Goal: Task Accomplishment & Management: Use online tool/utility

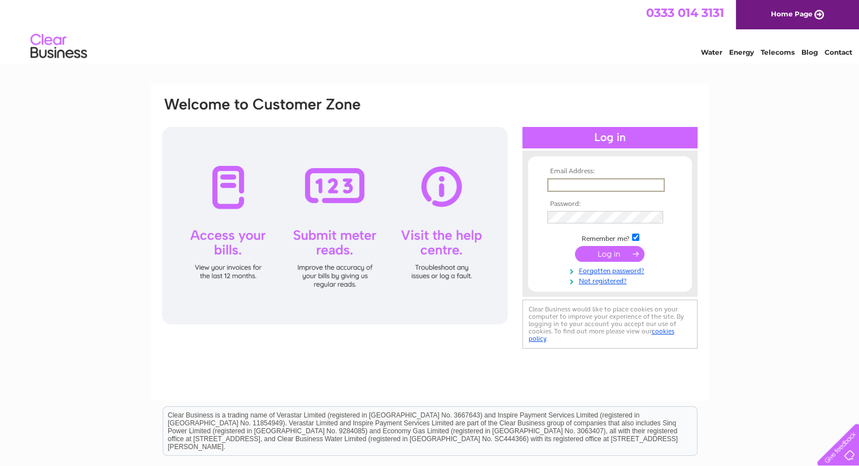
click at [558, 186] on input "text" at bounding box center [605, 185] width 117 height 14
type input "[PERSON_NAME][EMAIL_ADDRESS][DOMAIN_NAME]"
click at [611, 255] on input "submit" at bounding box center [609, 254] width 69 height 16
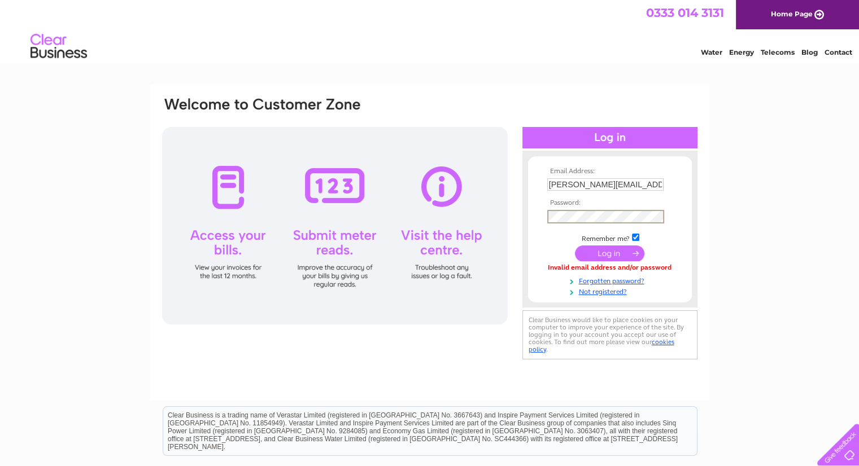
click at [604, 250] on input "submit" at bounding box center [609, 254] width 69 height 16
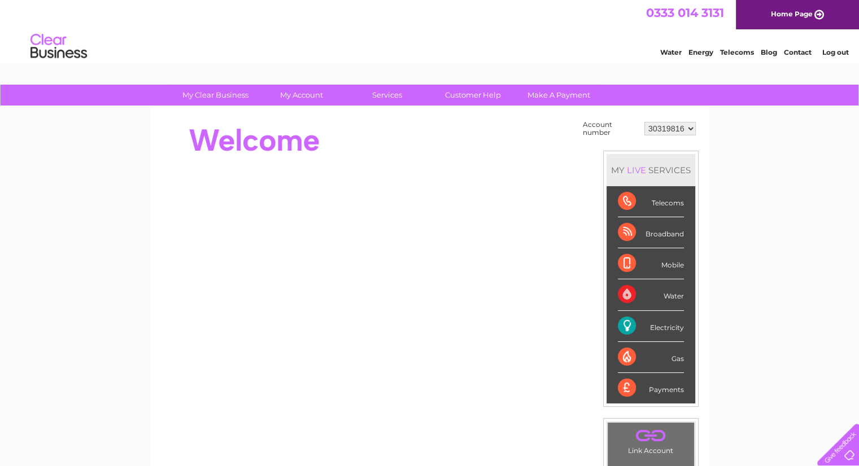
click at [536, 145] on div at bounding box center [366, 140] width 411 height 45
click at [671, 327] on div "Electricity" at bounding box center [651, 326] width 66 height 31
click at [624, 329] on div "Electricity" at bounding box center [651, 326] width 66 height 31
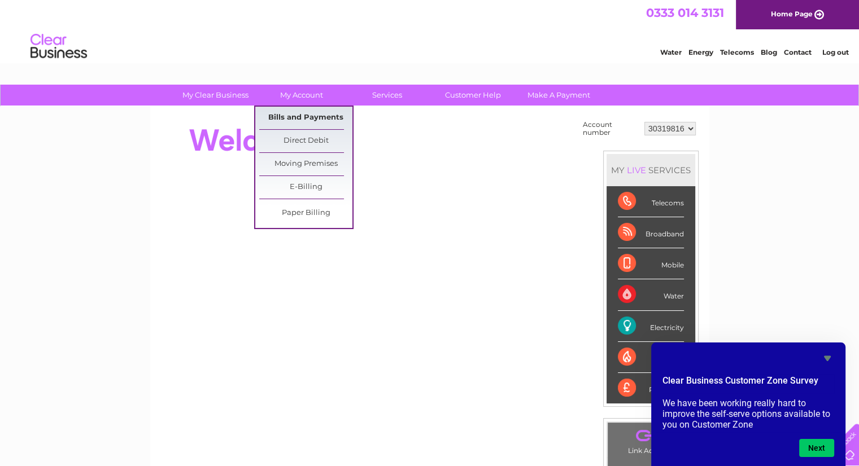
click at [298, 116] on link "Bills and Payments" at bounding box center [305, 118] width 93 height 23
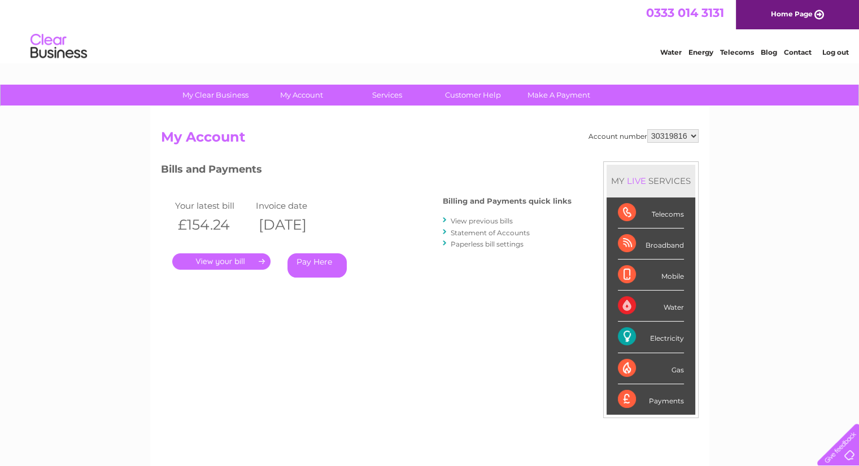
click at [224, 263] on link "." at bounding box center [221, 261] width 98 height 16
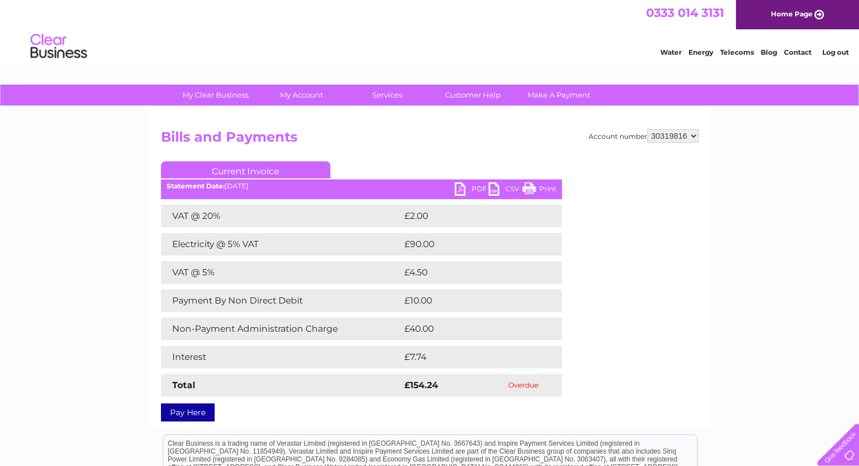
click at [461, 185] on link "PDF" at bounding box center [471, 190] width 34 height 16
click at [470, 187] on link "PDF" at bounding box center [471, 190] width 34 height 16
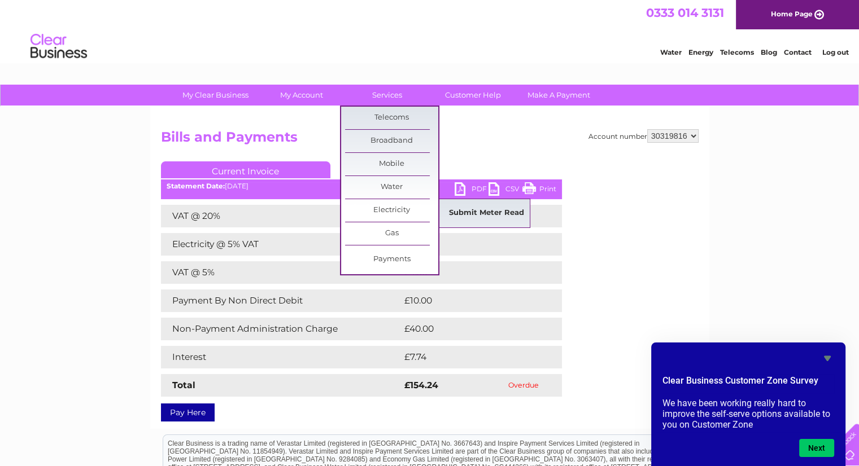
click at [471, 208] on link "Submit Meter Read" at bounding box center [486, 213] width 93 height 23
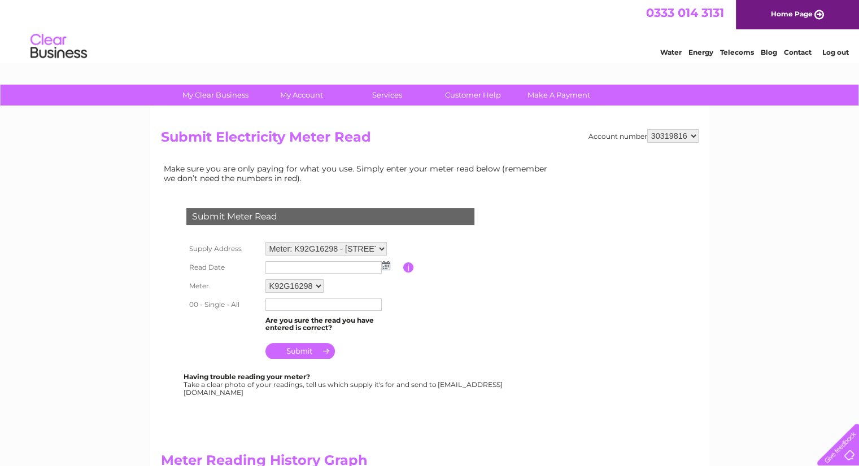
click at [388, 267] on img at bounding box center [386, 265] width 8 height 9
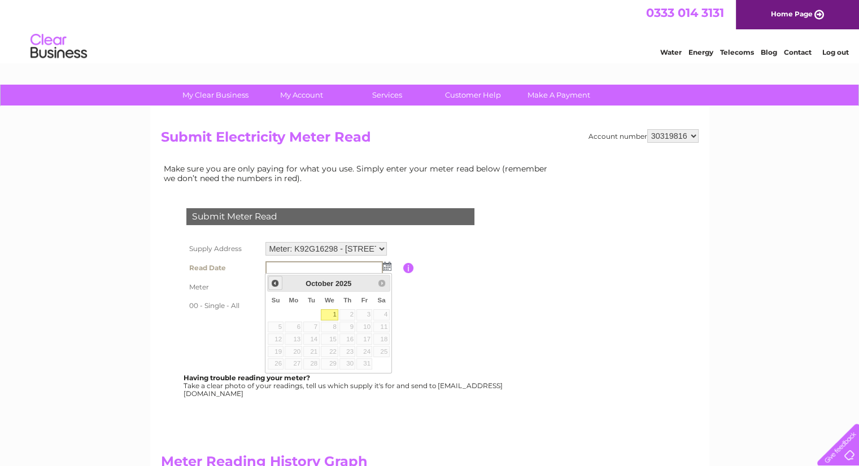
click at [272, 284] on span "Prev" at bounding box center [274, 283] width 9 height 9
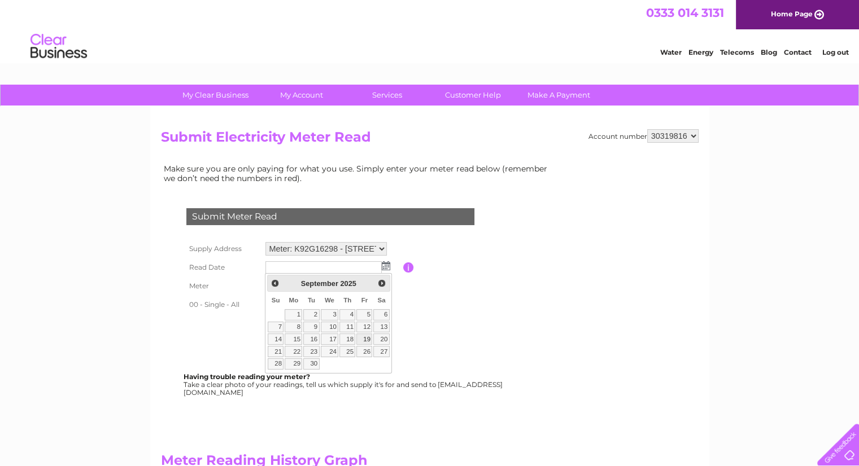
click at [366, 338] on link "19" at bounding box center [364, 339] width 16 height 11
type input "2025/09/19"
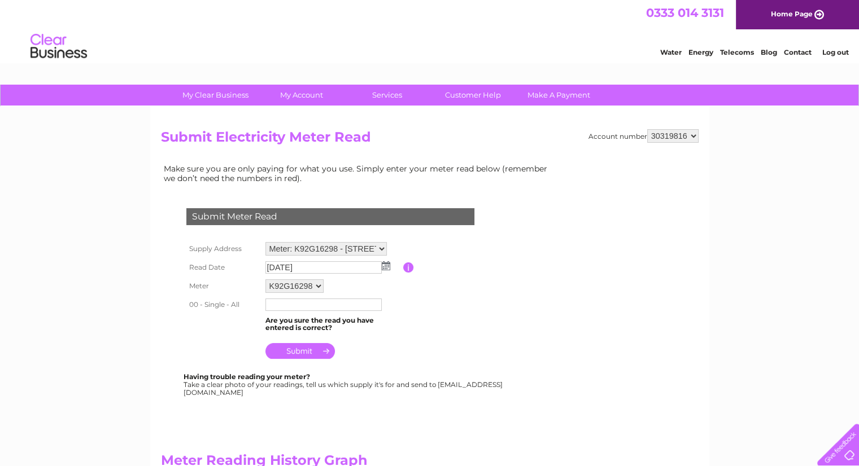
click at [285, 303] on input "text" at bounding box center [323, 305] width 116 height 12
paste input "40630"
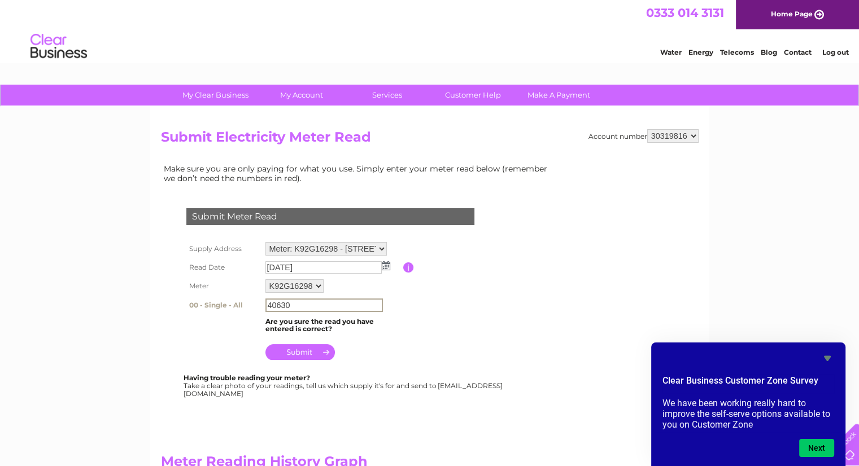
type input "40630"
click at [300, 348] on input "submit" at bounding box center [299, 352] width 69 height 16
